Goal: Information Seeking & Learning: Learn about a topic

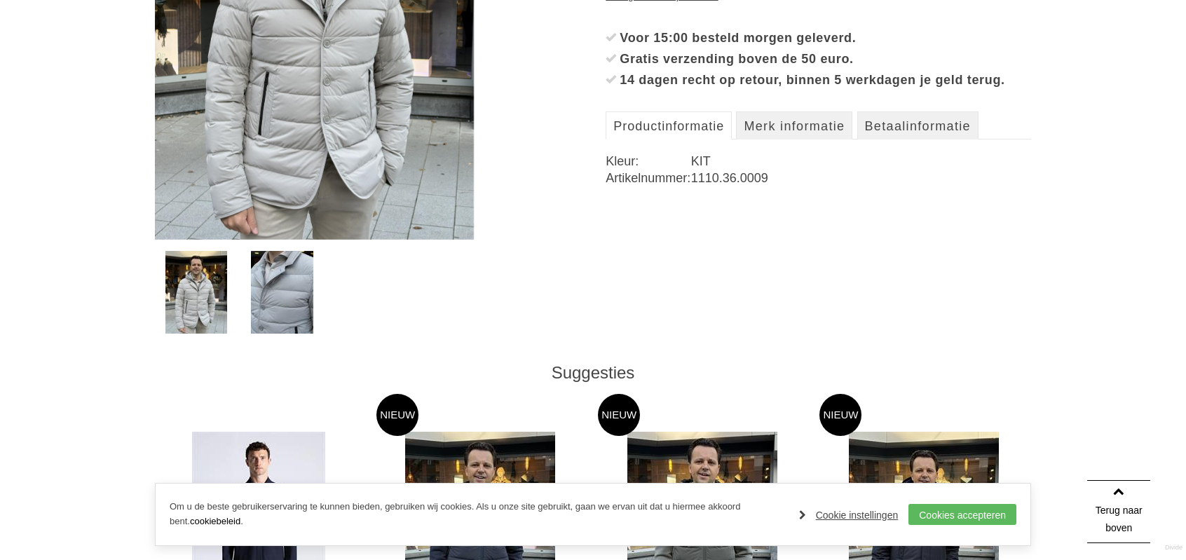
scroll to position [280, 0]
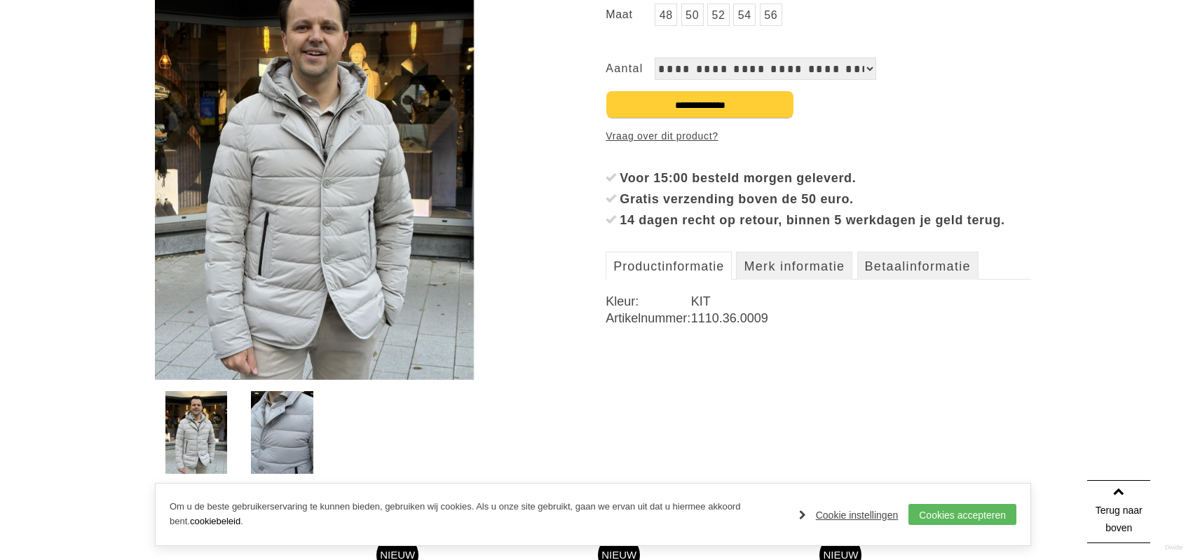
click at [649, 280] on link "Productinformatie" at bounding box center [669, 266] width 126 height 28
click at [767, 280] on link "Merk informatie" at bounding box center [794, 266] width 116 height 28
click at [693, 280] on link "Productinformatie" at bounding box center [669, 266] width 126 height 28
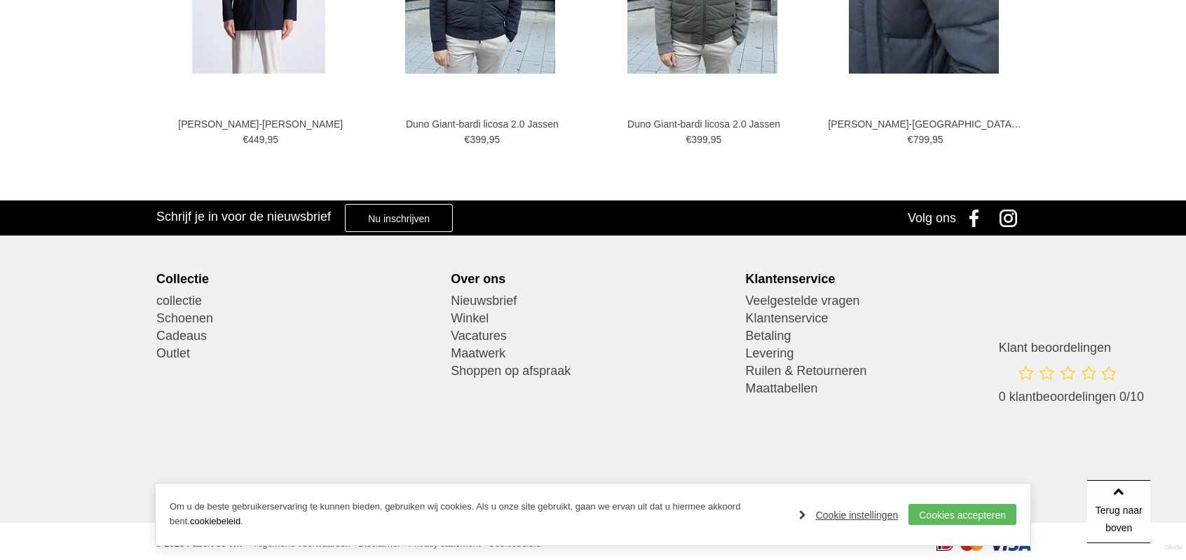
scroll to position [987, 0]
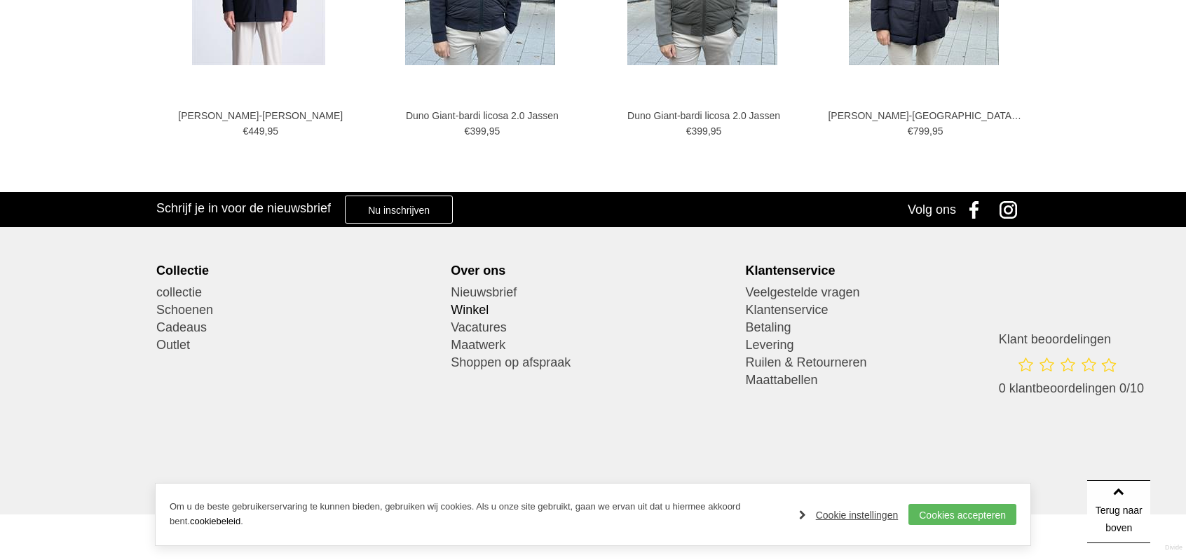
click at [482, 309] on link "Winkel" at bounding box center [593, 310] width 285 height 18
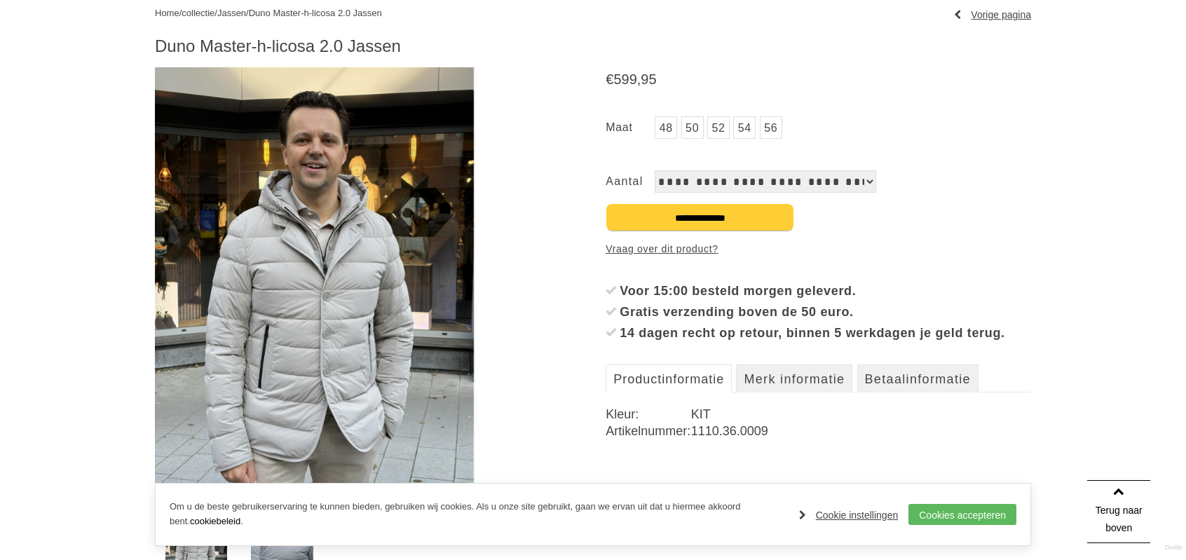
scroll to position [146, 0]
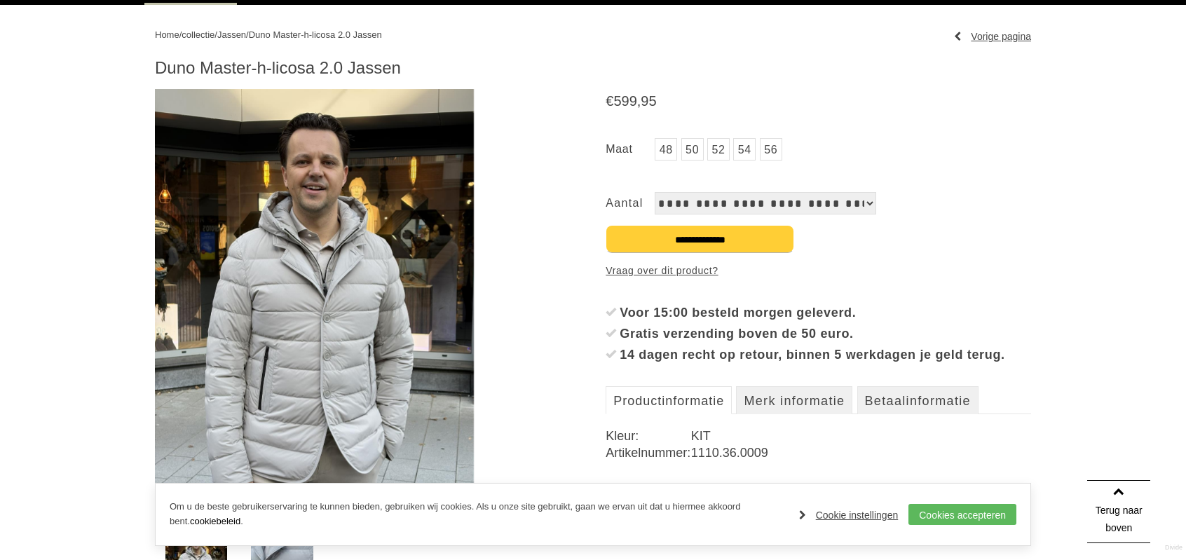
drag, startPoint x: 158, startPoint y: 67, endPoint x: 315, endPoint y: 75, distance: 157.2
click at [346, 67] on h1 "Duno Master-h-licosa 2.0 Jassen" at bounding box center [593, 67] width 876 height 21
copy h1 "Duno Master-h-licosa 2.0"
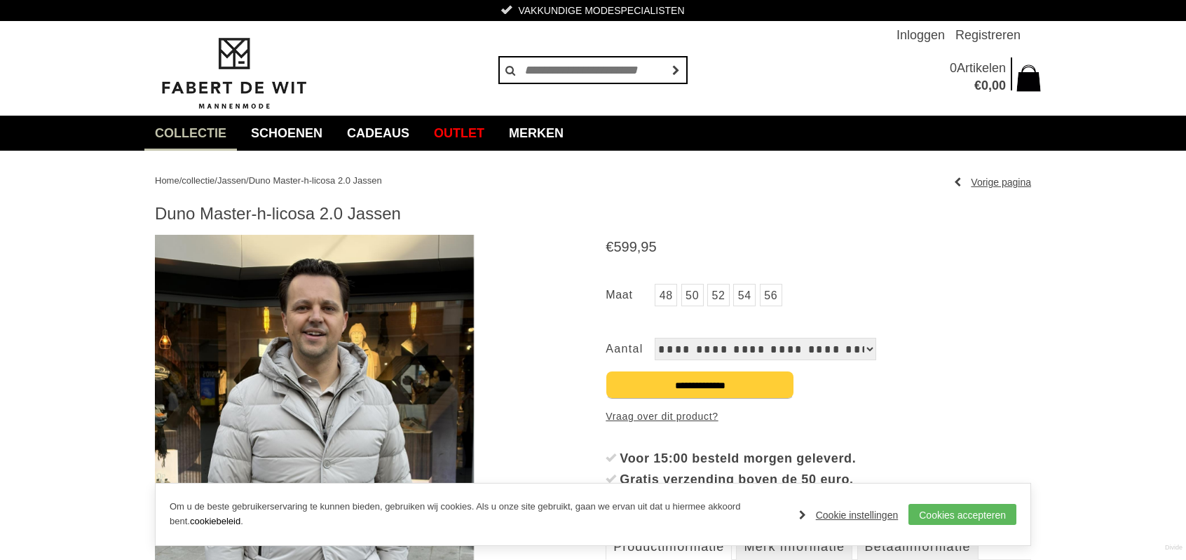
copy h1 "Duno Master-h-licosa 2.0"
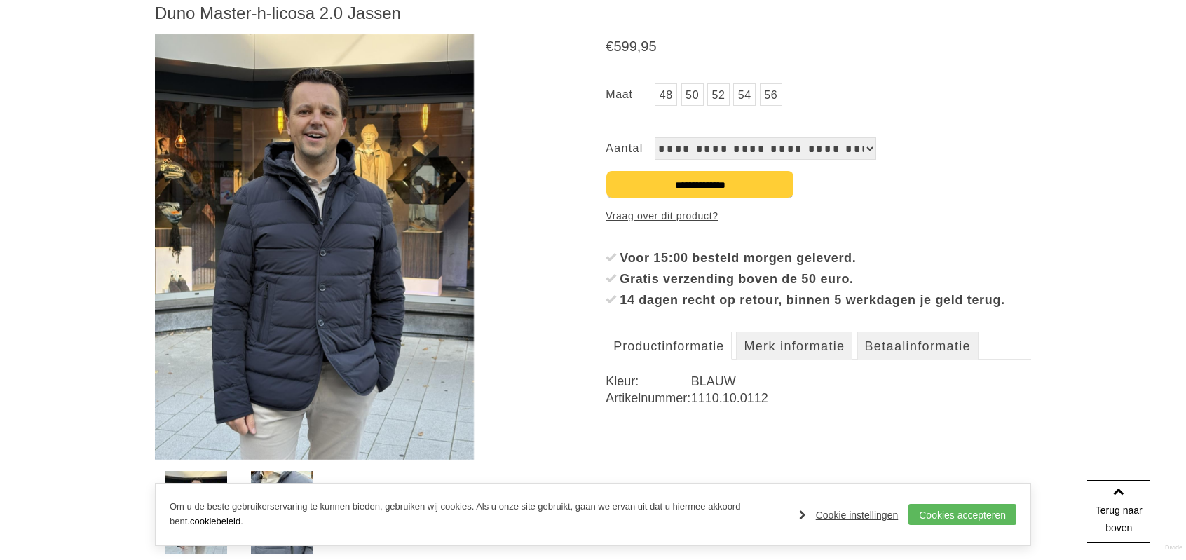
scroll to position [280, 0]
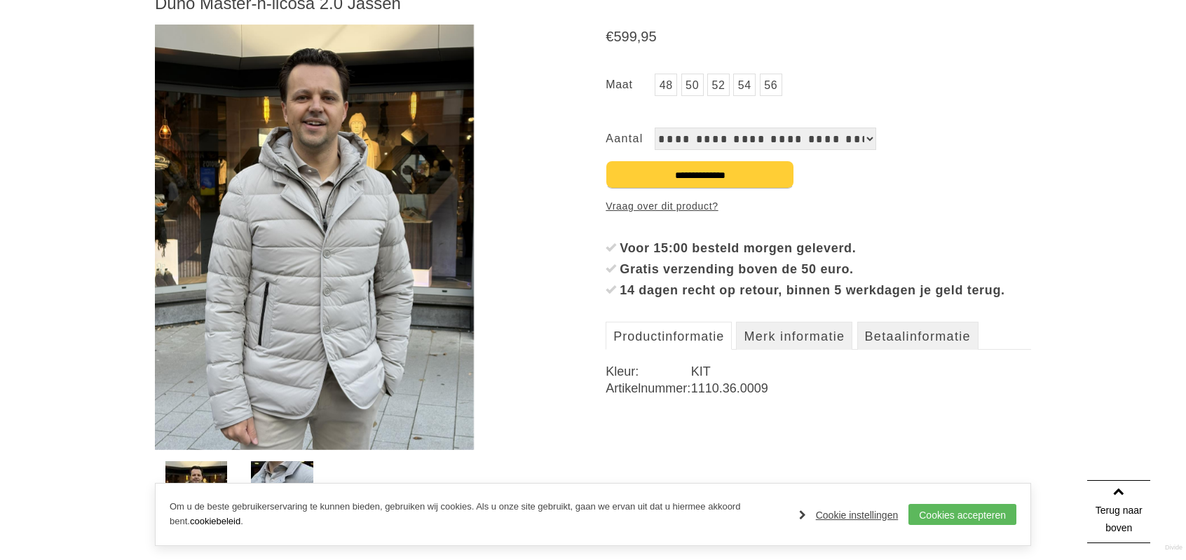
scroll to position [140, 0]
